Goal: Task Accomplishment & Management: Use online tool/utility

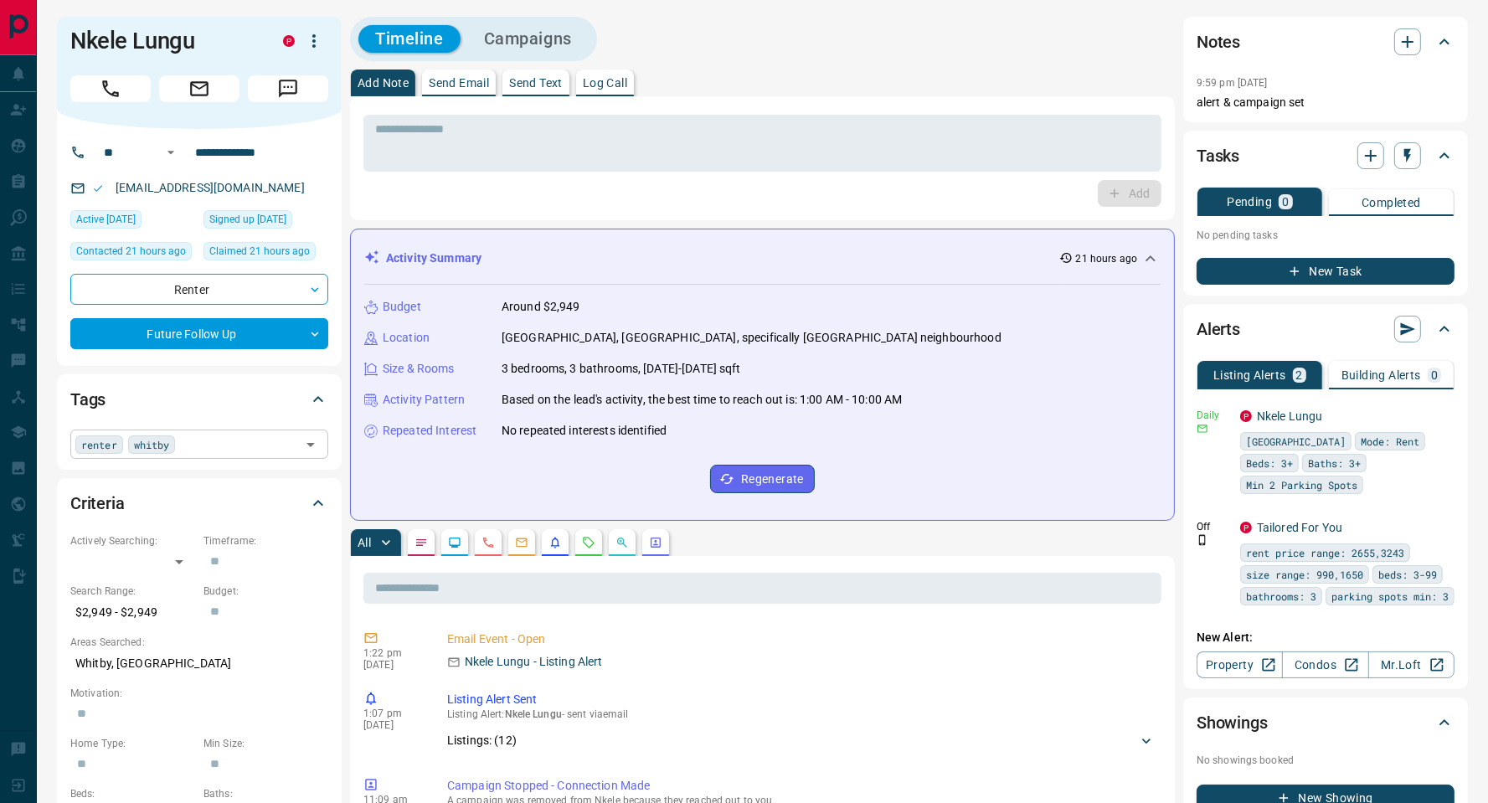
click at [199, 447] on div "renter whitby ​" at bounding box center [199, 444] width 258 height 28
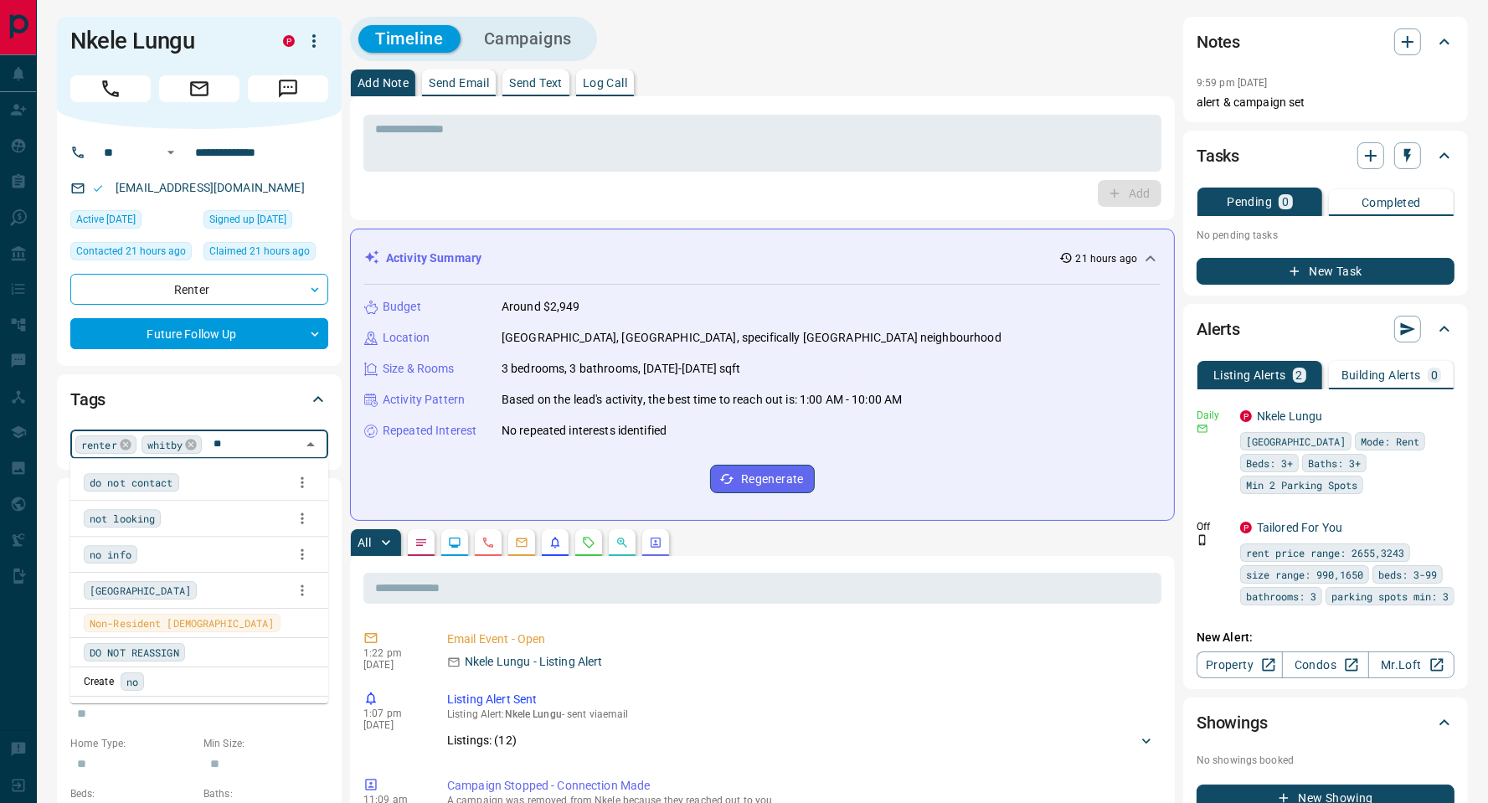
type input "***"
click at [146, 510] on span "not looking" at bounding box center [122, 518] width 65 height 17
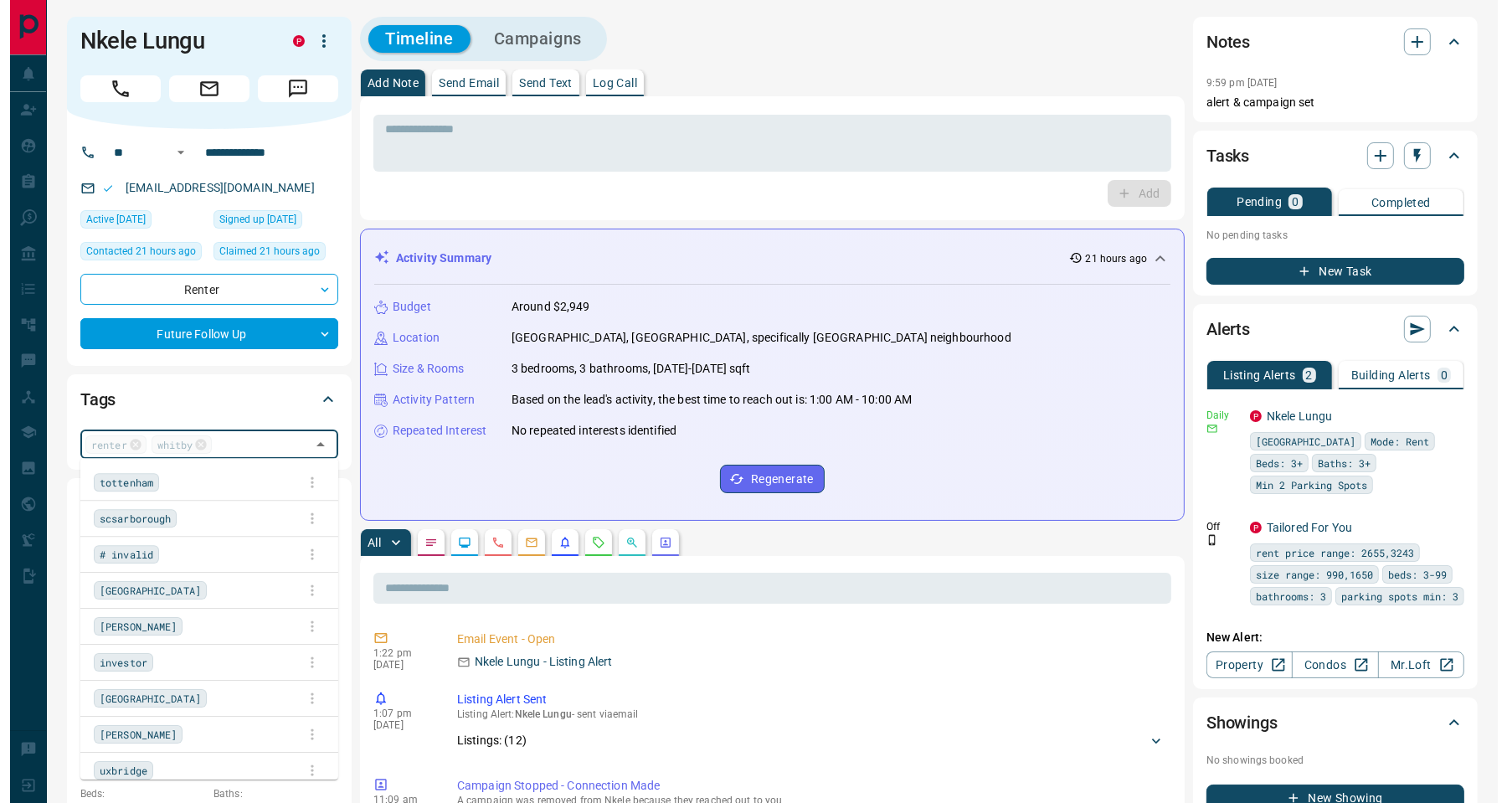
scroll to position [790, 0]
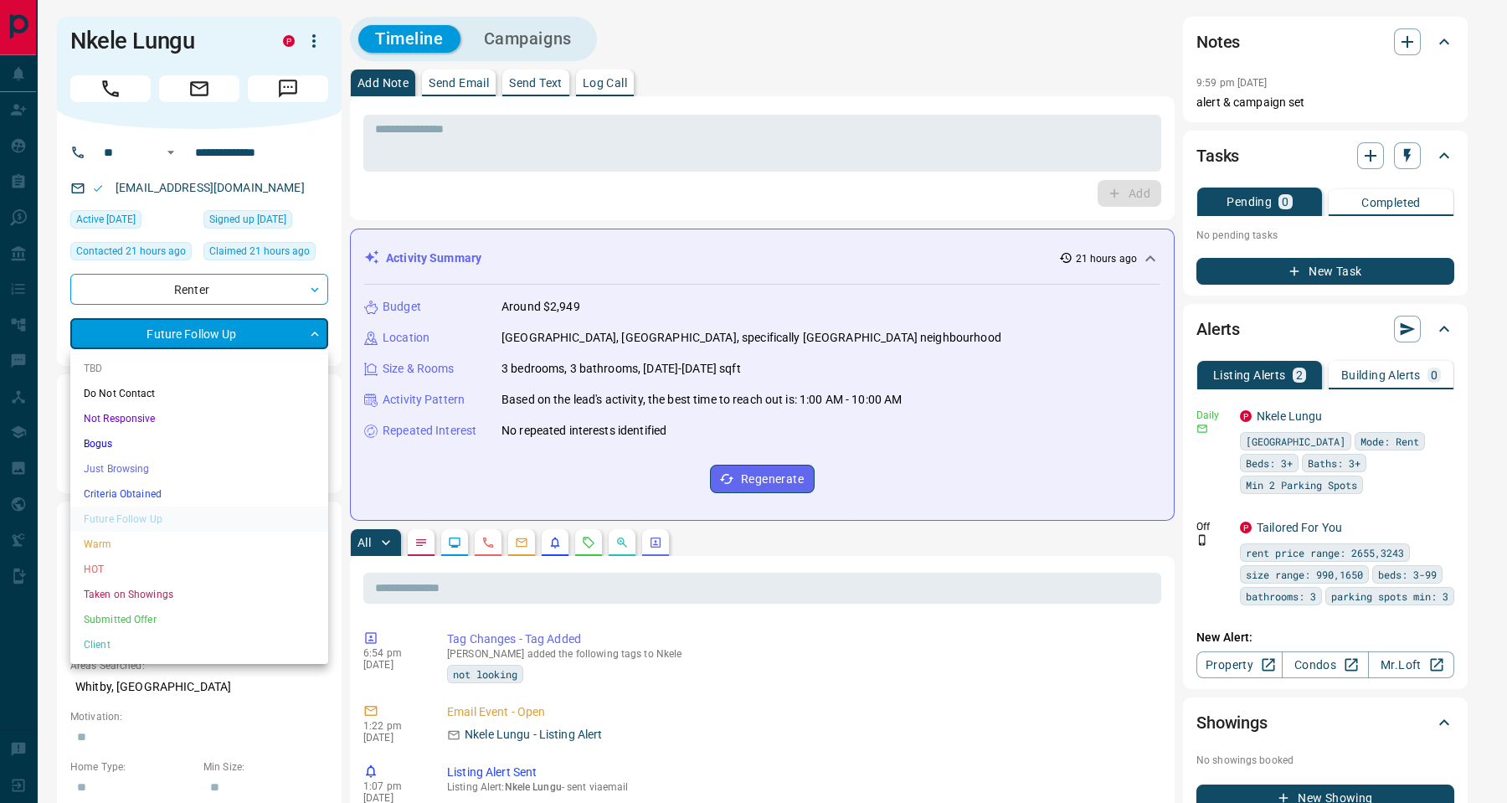
click at [163, 490] on li "Criteria Obtained" at bounding box center [199, 493] width 258 height 25
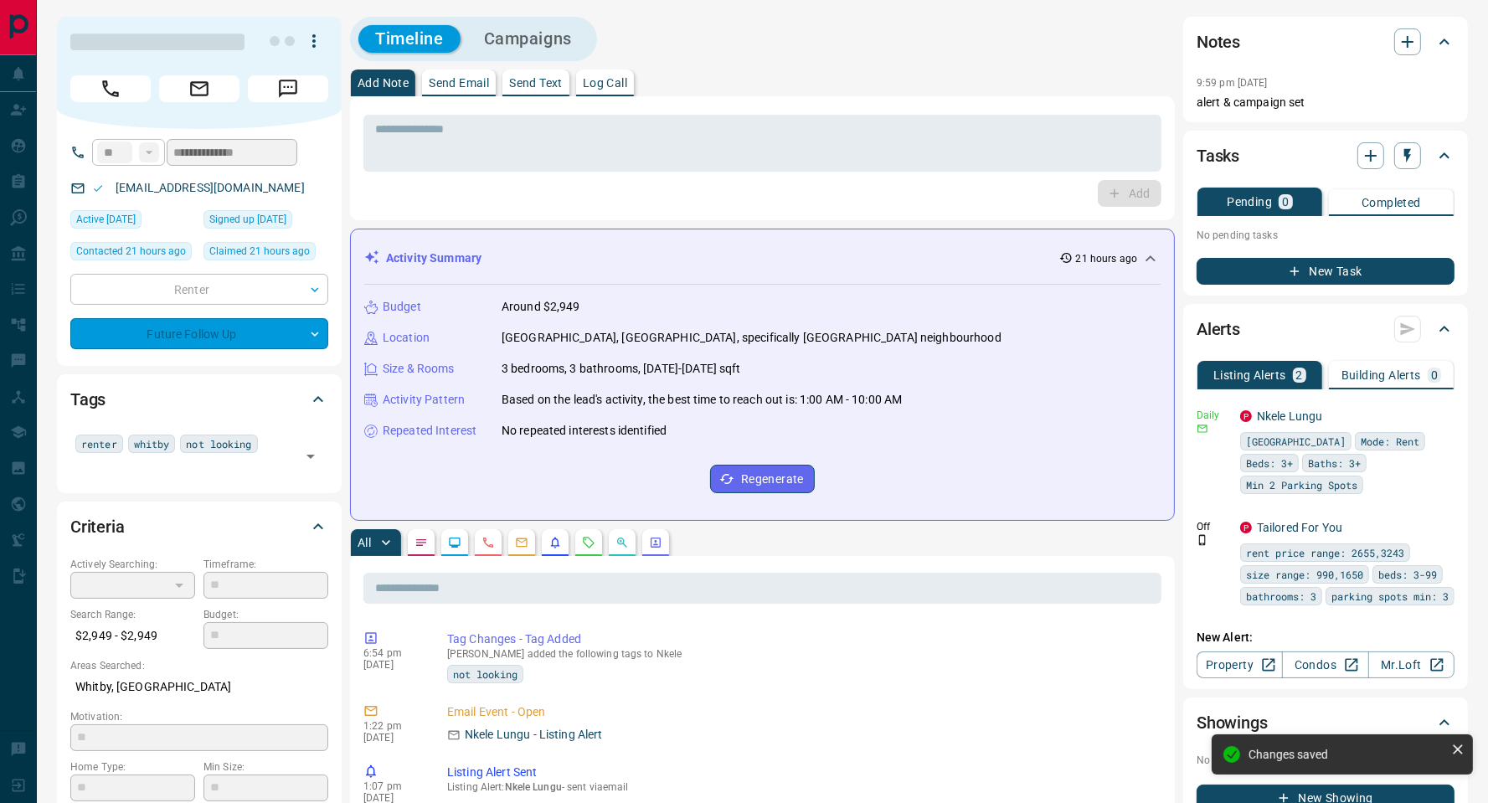
type input "*"
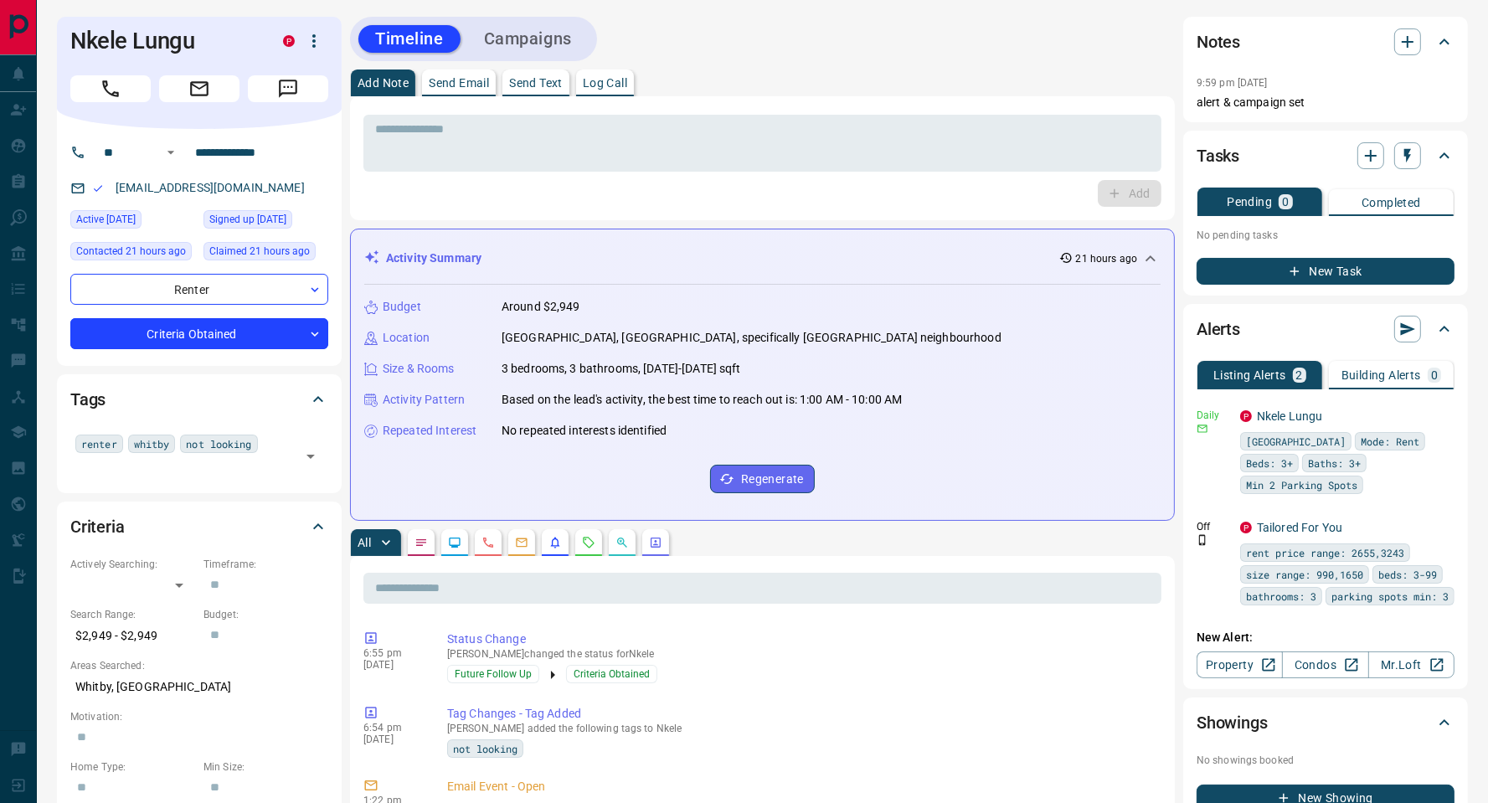
click at [567, 195] on div "Add" at bounding box center [762, 193] width 798 height 27
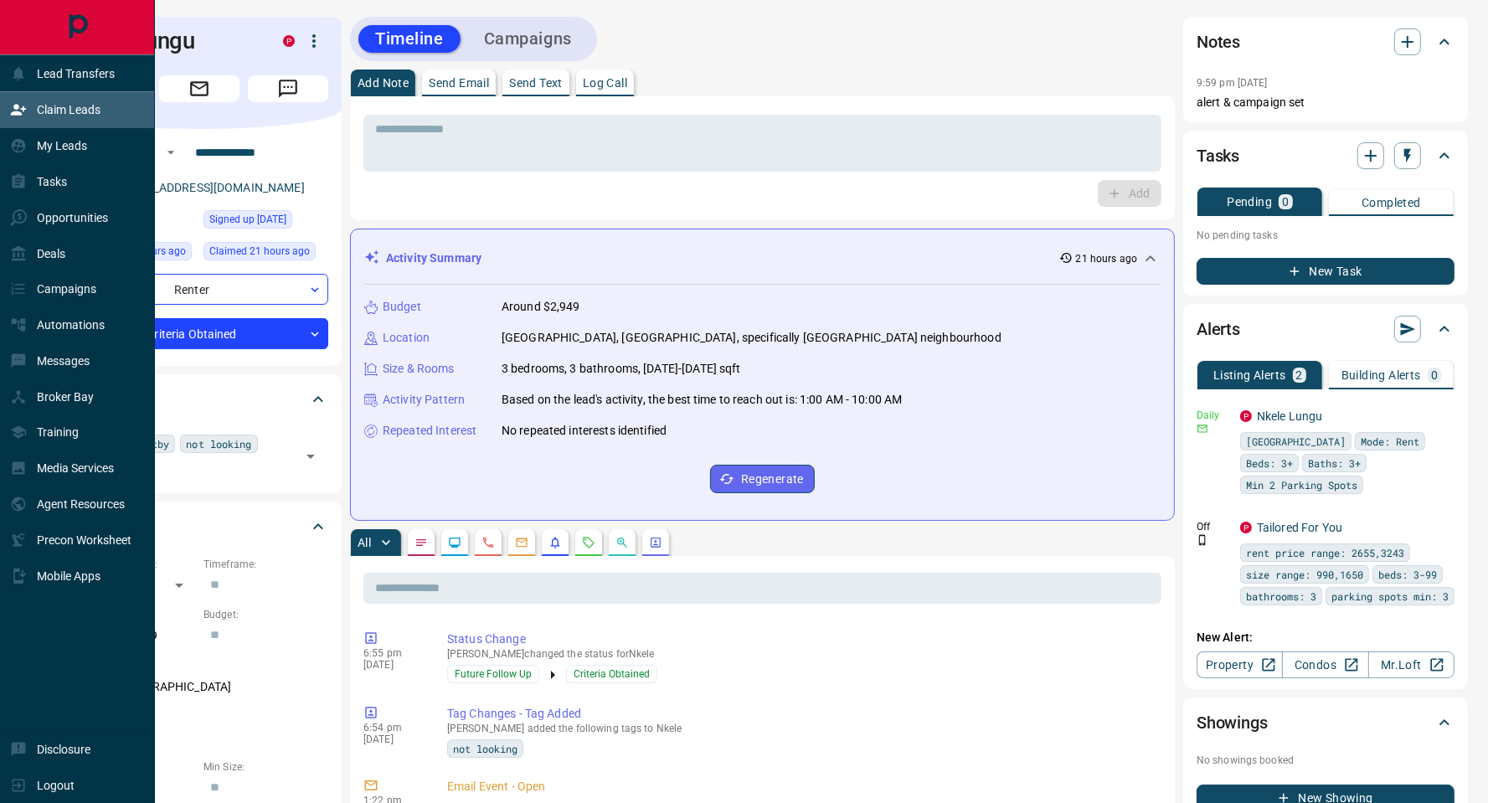
click at [67, 114] on p "Claim Leads" at bounding box center [69, 109] width 64 height 13
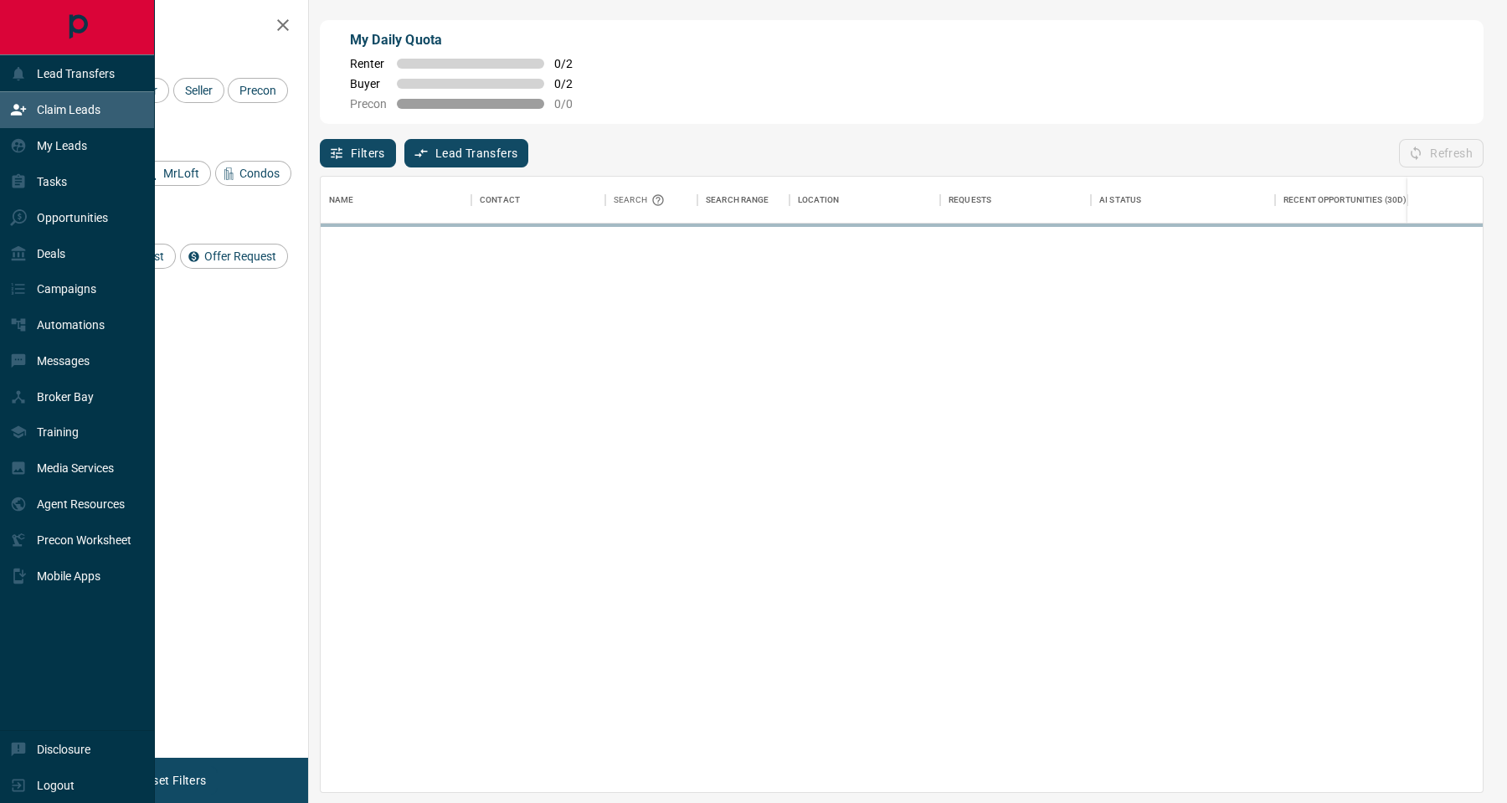
scroll to position [597, 1143]
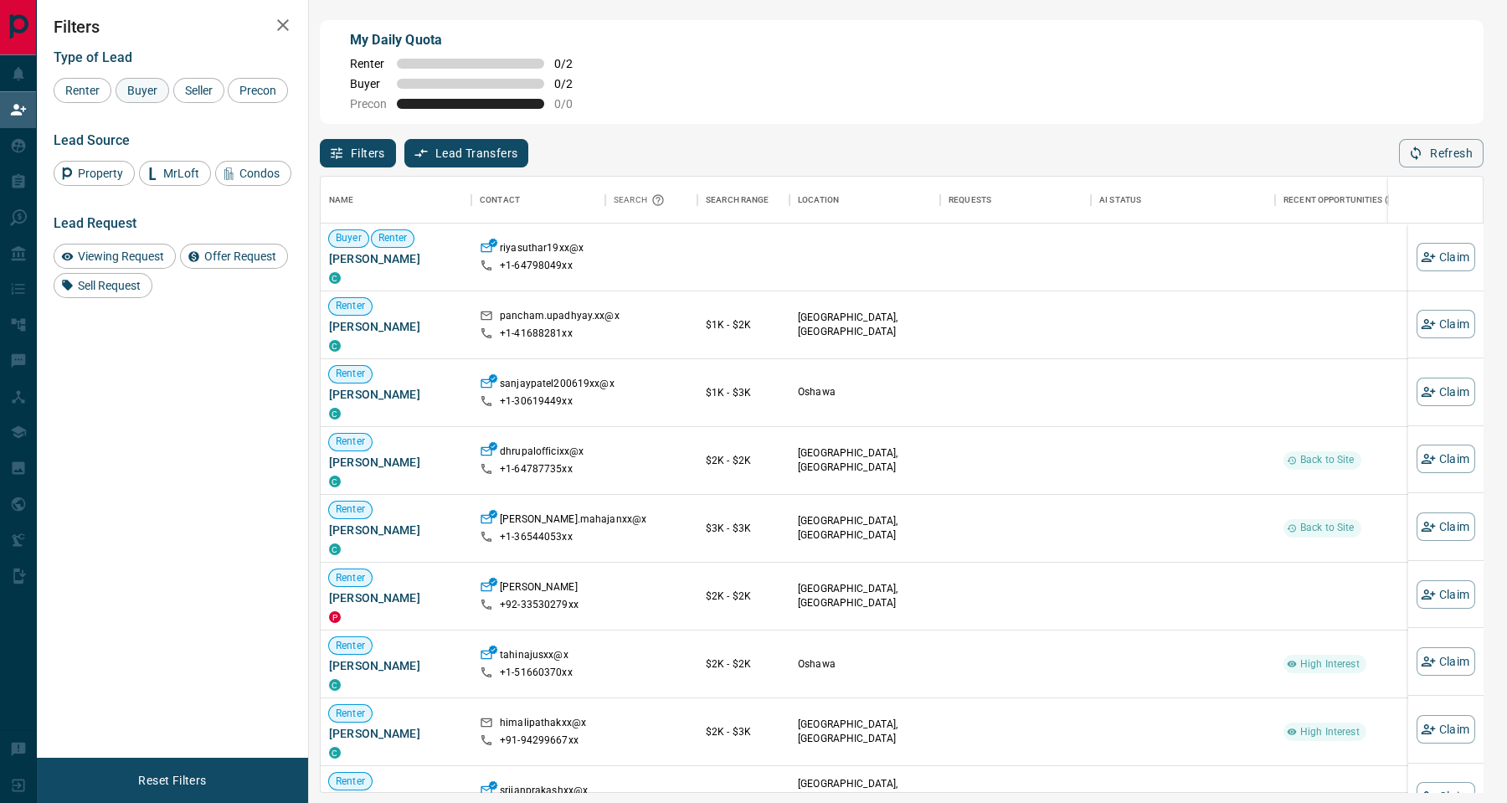
click at [142, 91] on span "Buyer" at bounding box center [142, 90] width 42 height 13
